Goal: Browse casually

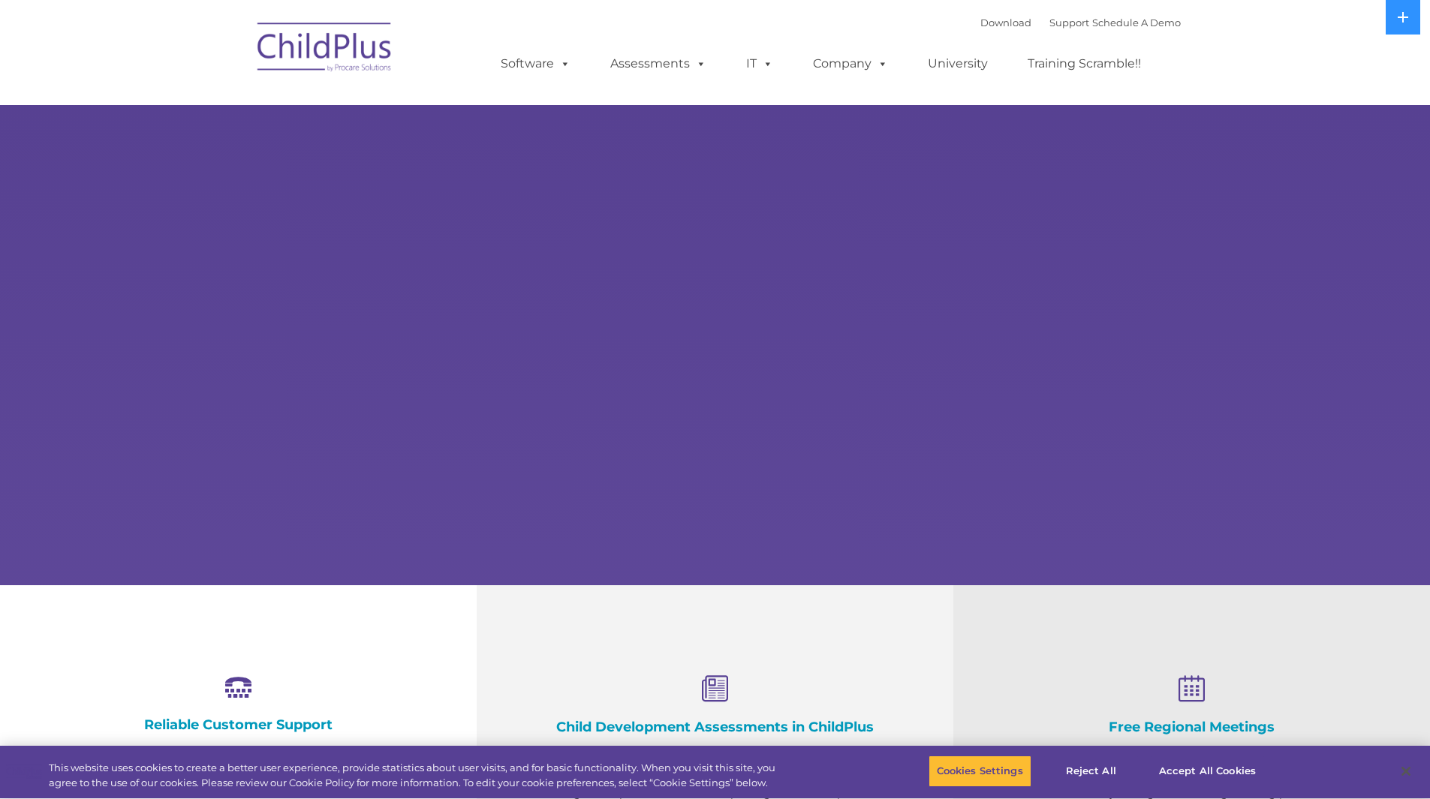
select select "MEDIUM"
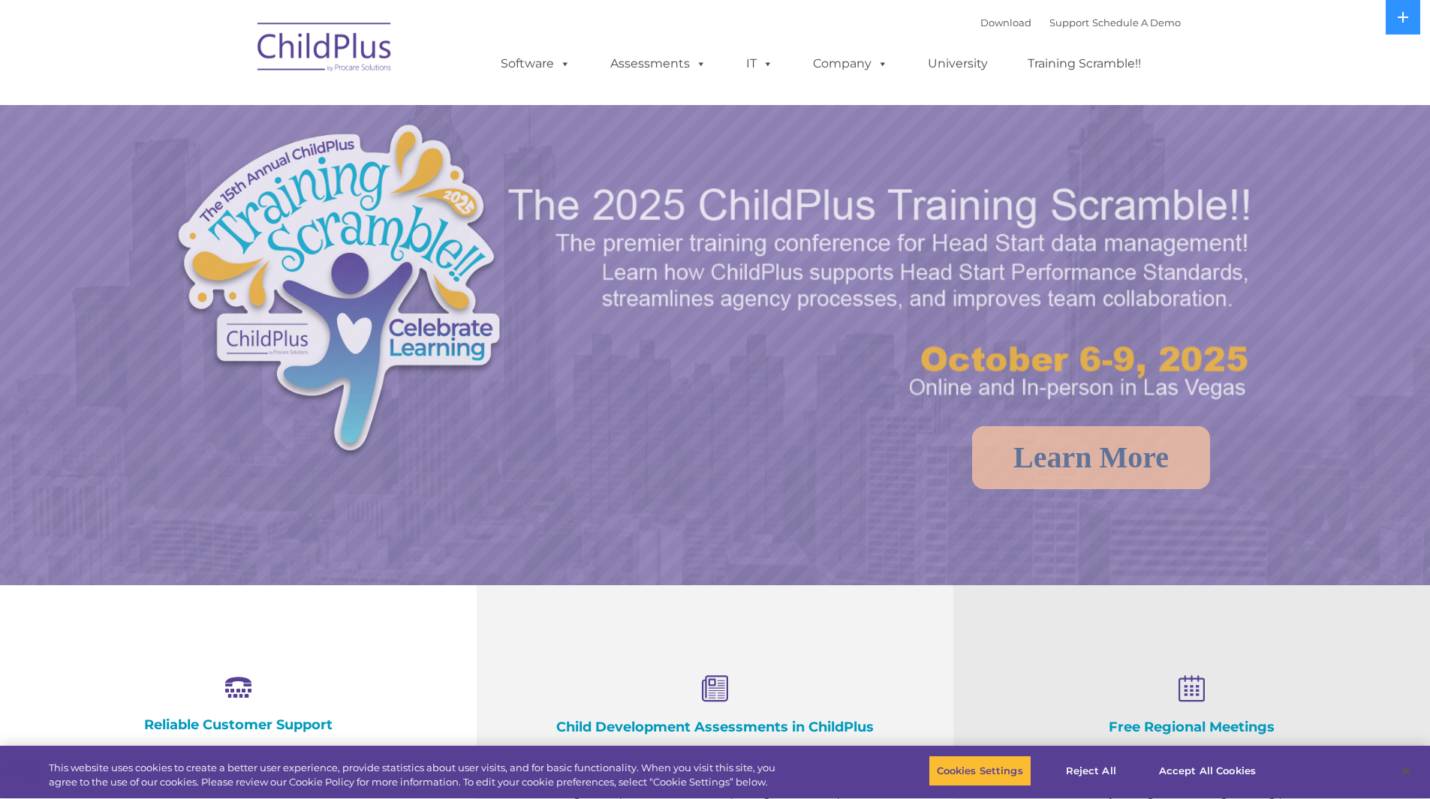
select select "MEDIUM"
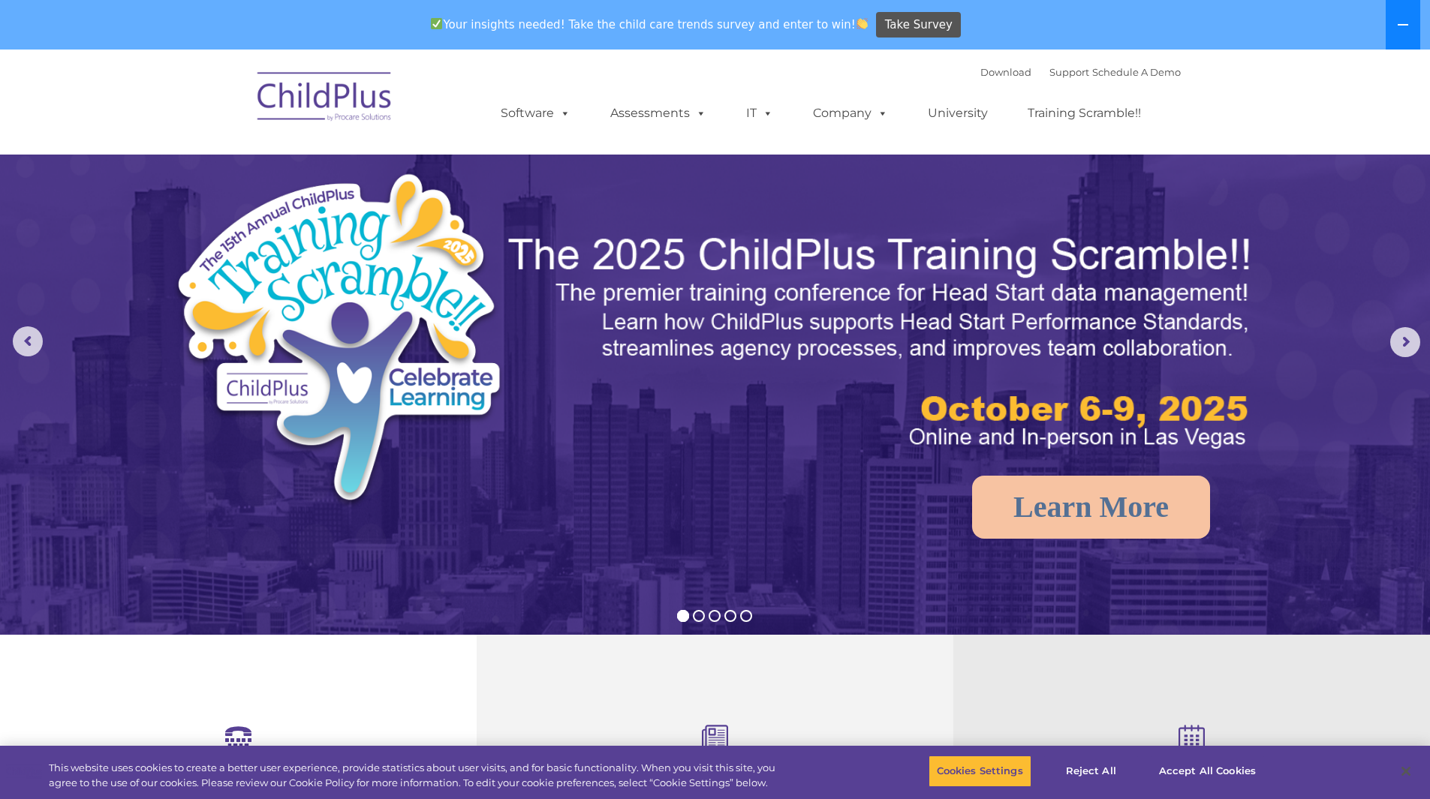
click at [1404, 19] on icon at bounding box center [1403, 25] width 12 height 12
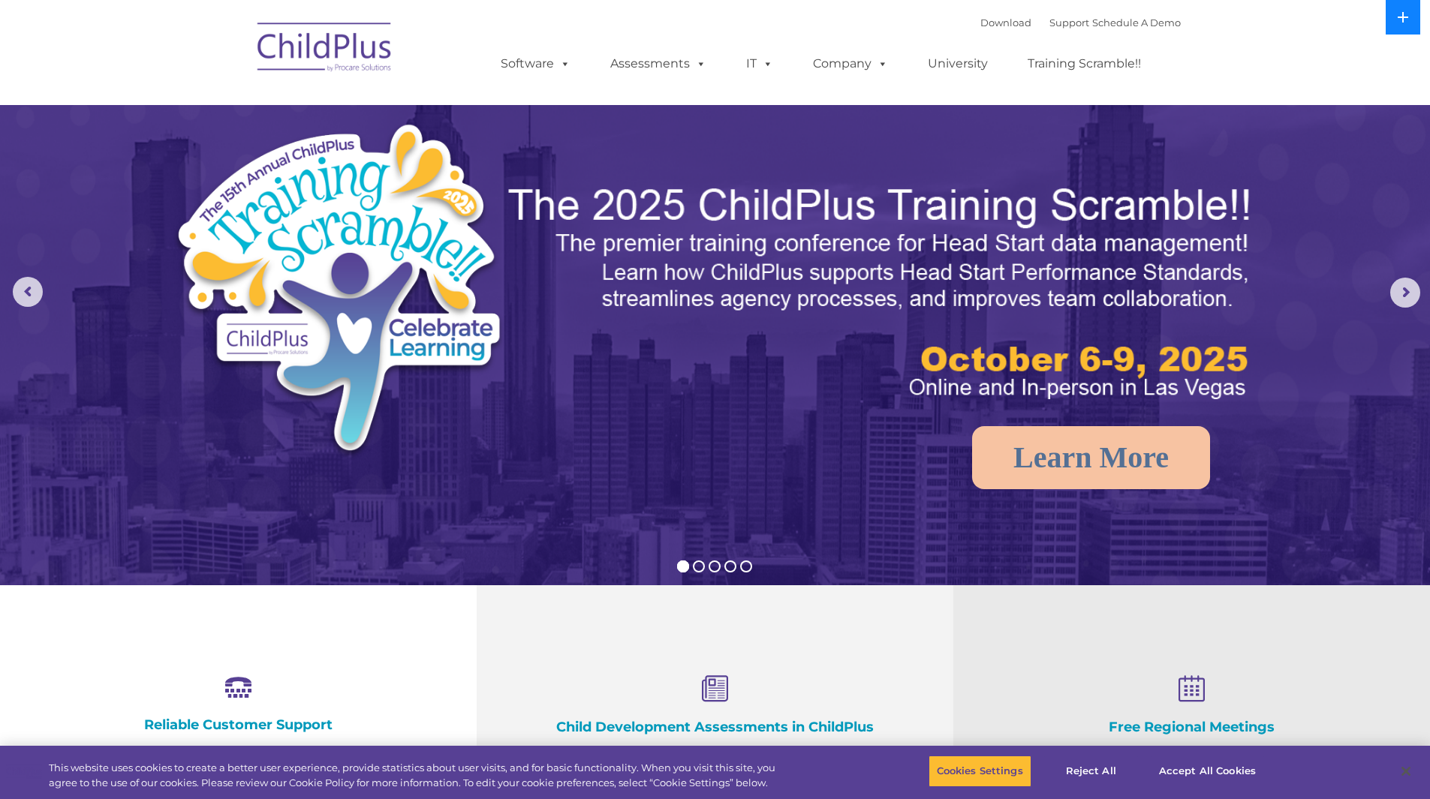
click at [1404, 19] on icon at bounding box center [1403, 17] width 12 height 12
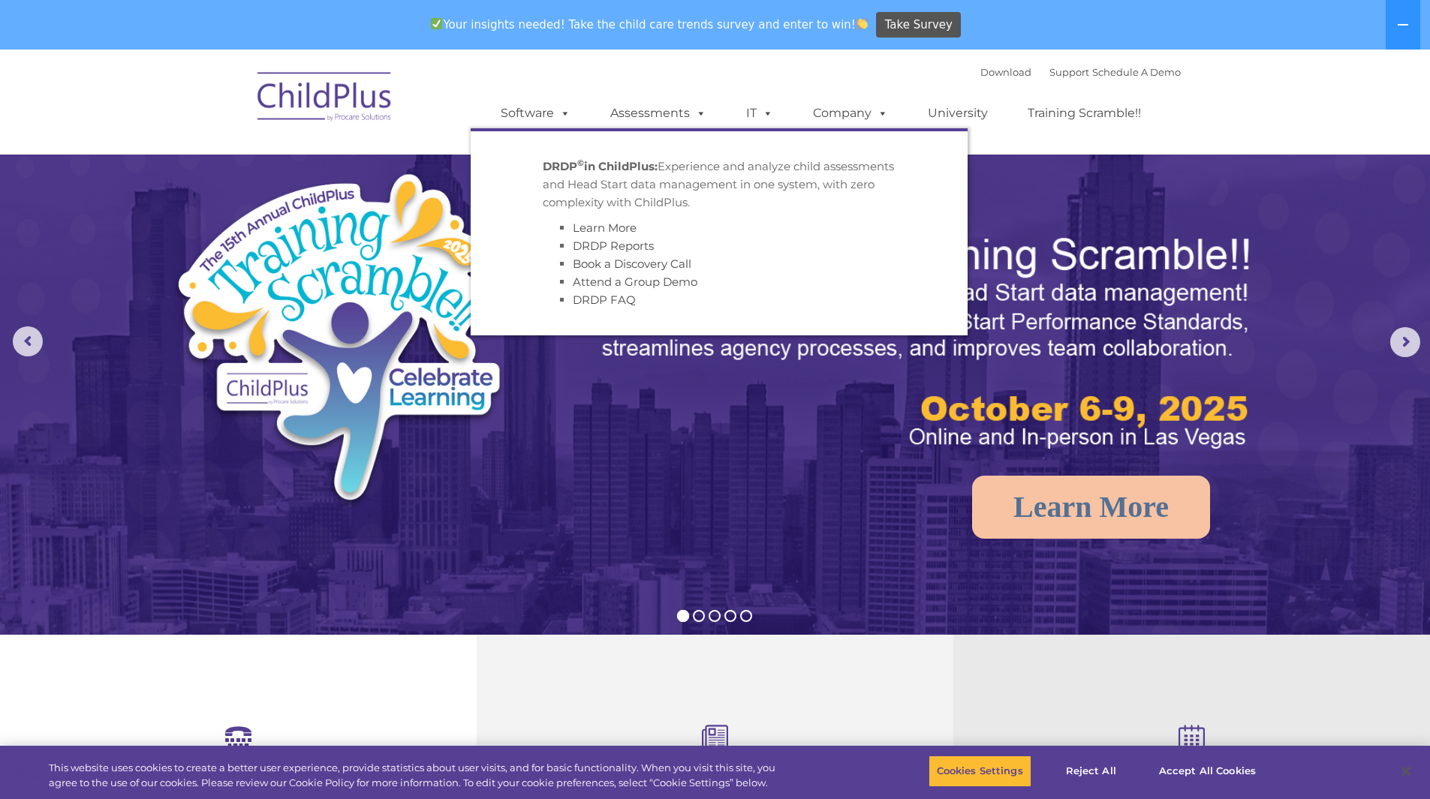
click at [1124, 239] on img at bounding box center [882, 342] width 753 height 225
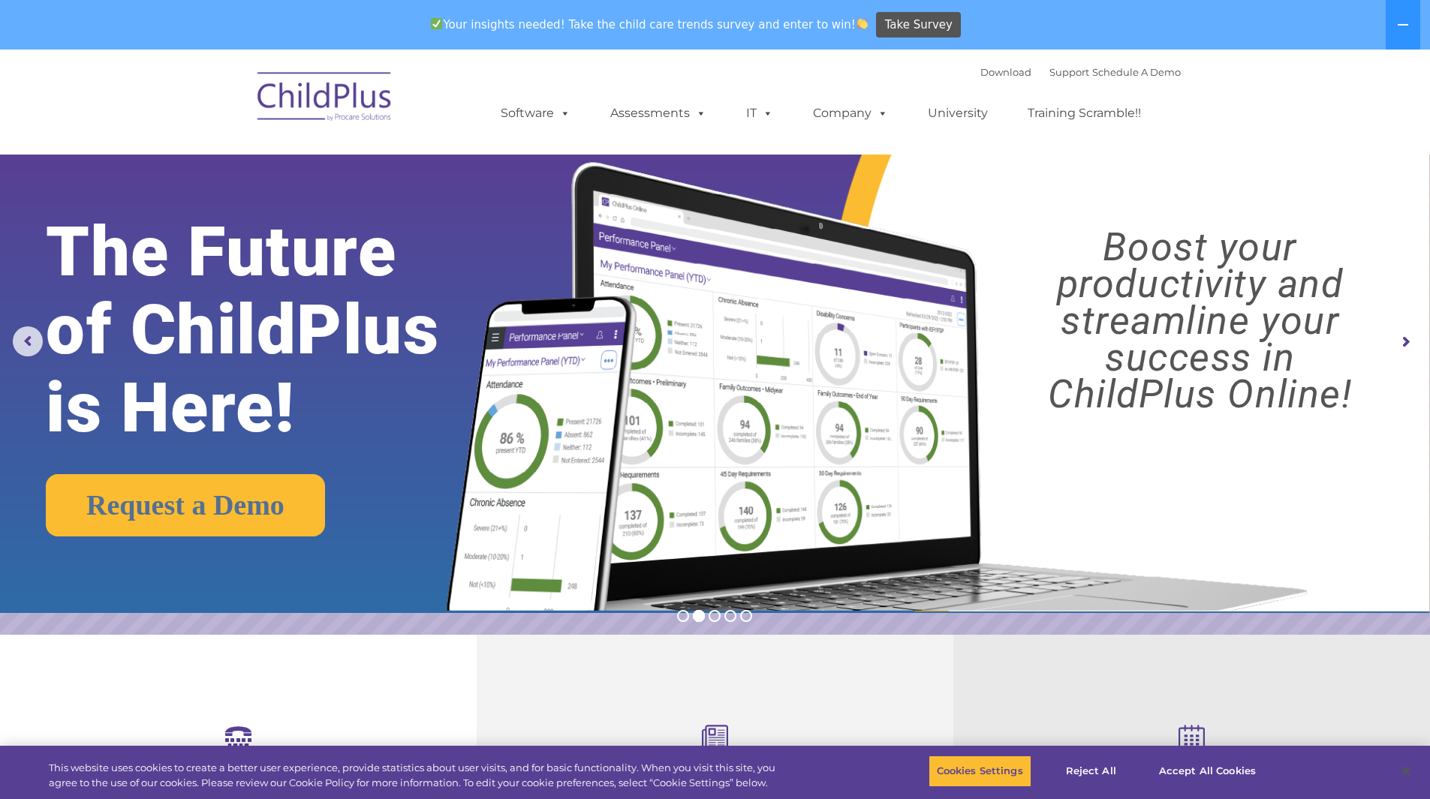
click at [1316, 164] on img at bounding box center [872, 368] width 897 height 486
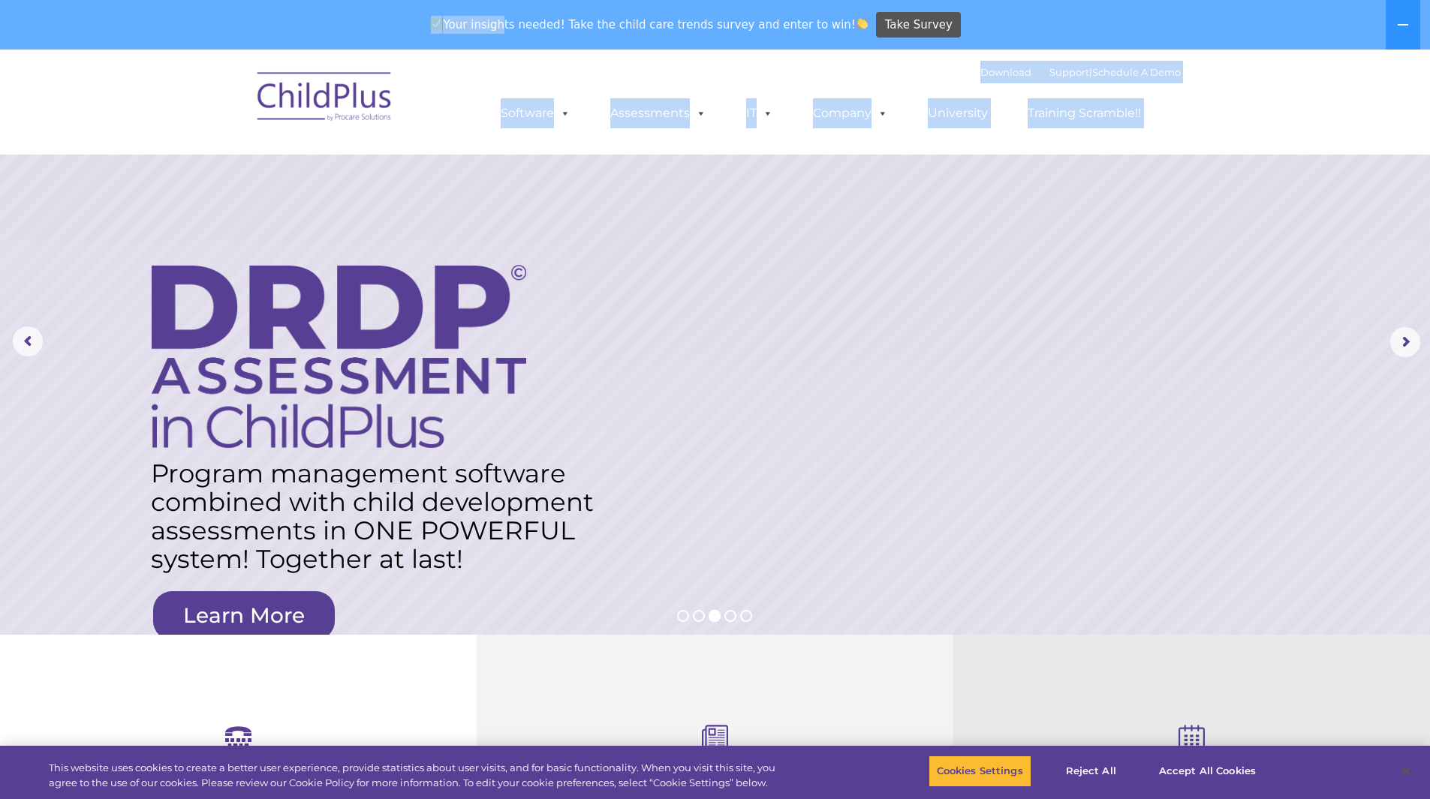
drag, startPoint x: 501, startPoint y: 13, endPoint x: 361, endPoint y: 128, distance: 181.3
click at [355, 99] on img at bounding box center [325, 99] width 150 height 75
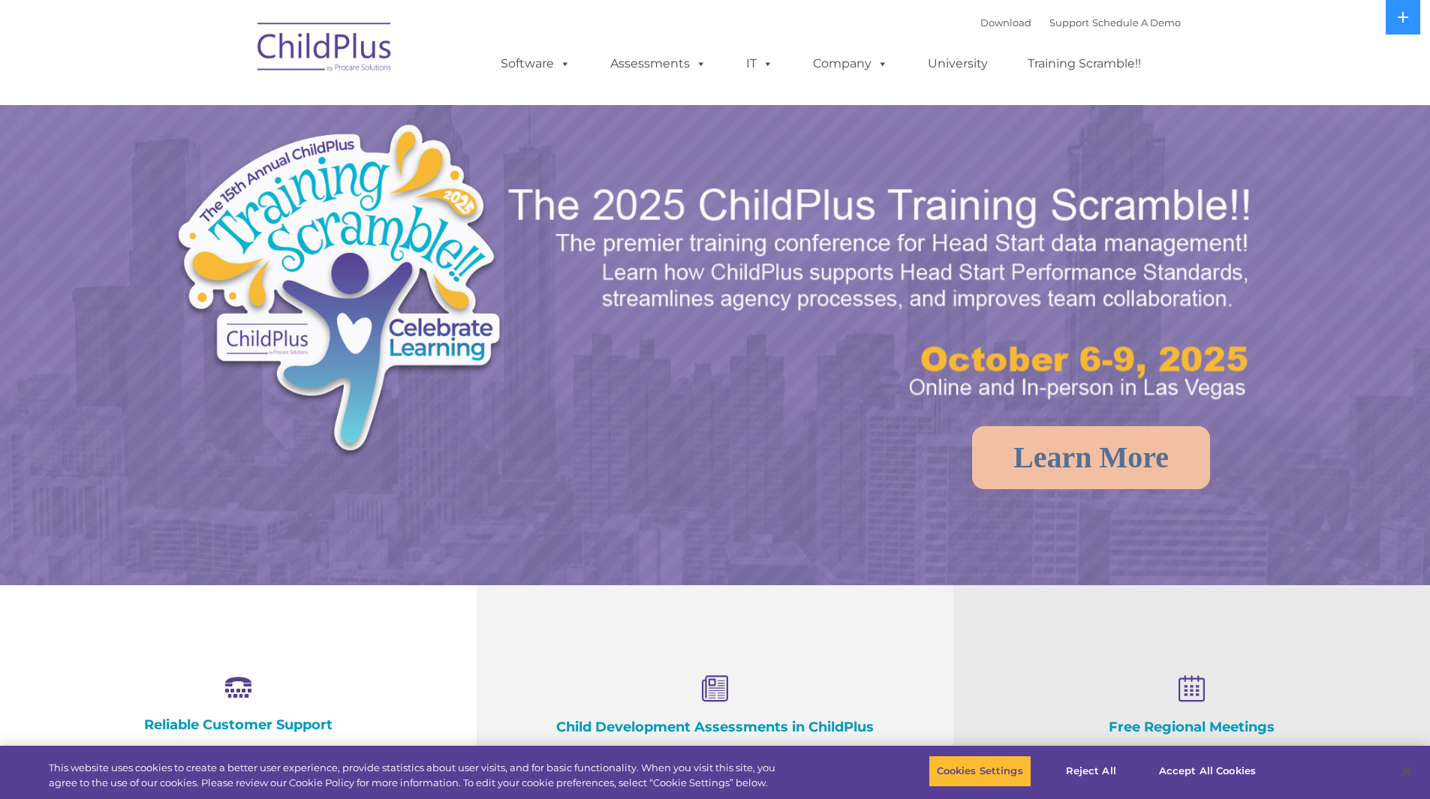
select select "MEDIUM"
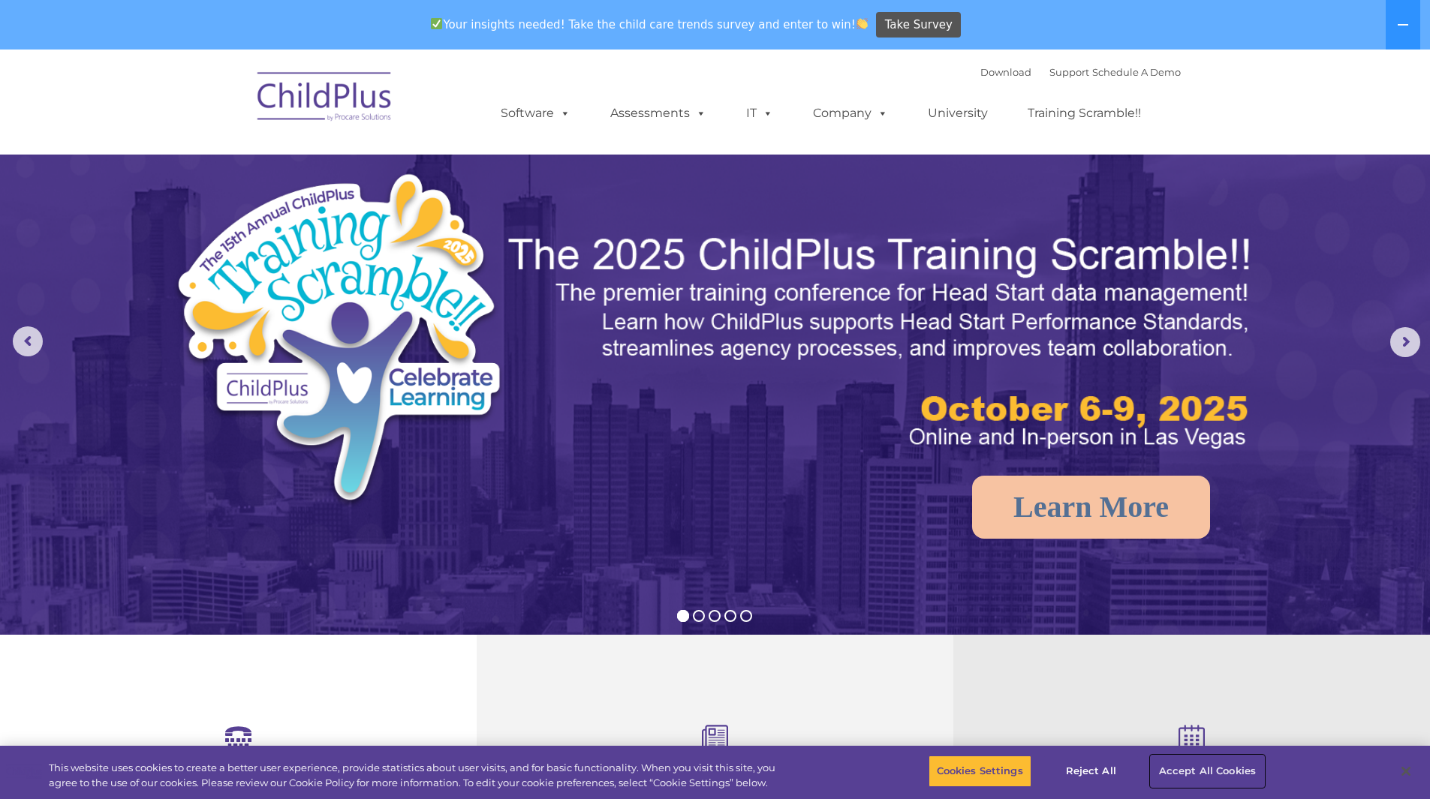
click at [1207, 768] on button "Accept All Cookies" at bounding box center [1207, 772] width 113 height 32
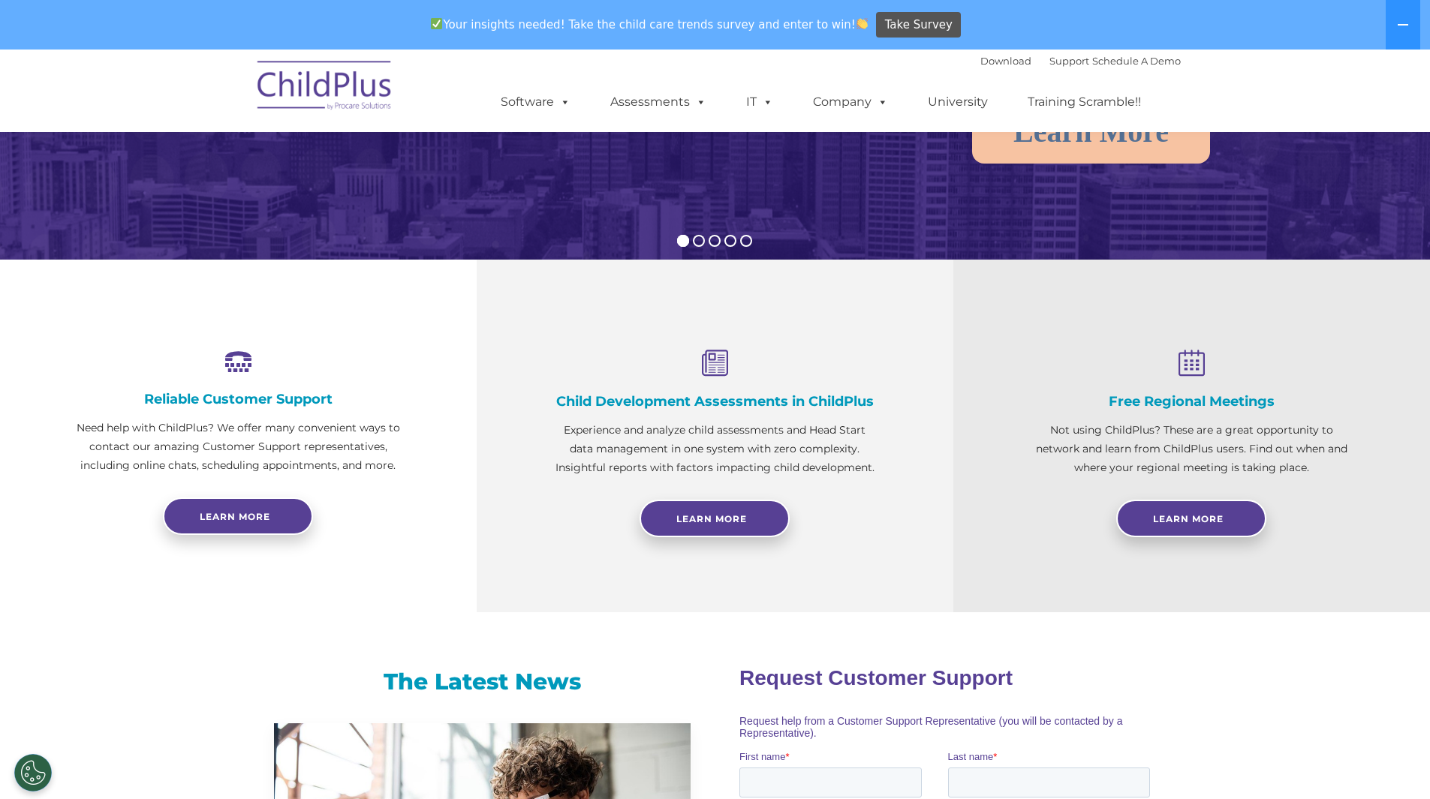
scroll to position [1393, 0]
